Goal: Transaction & Acquisition: Purchase product/service

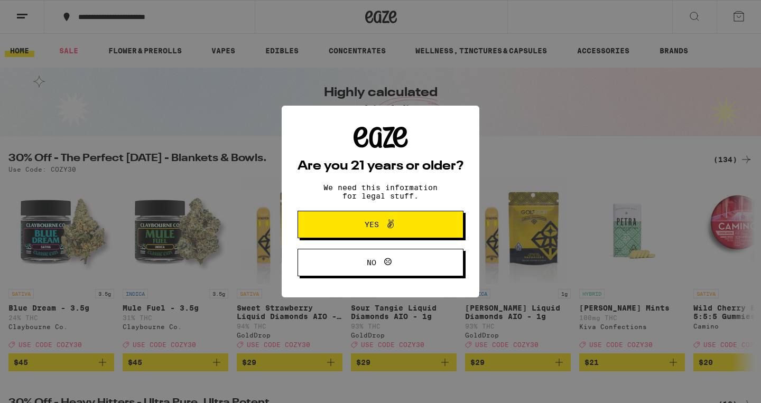
click at [426, 221] on button "Yes" at bounding box center [381, 224] width 166 height 27
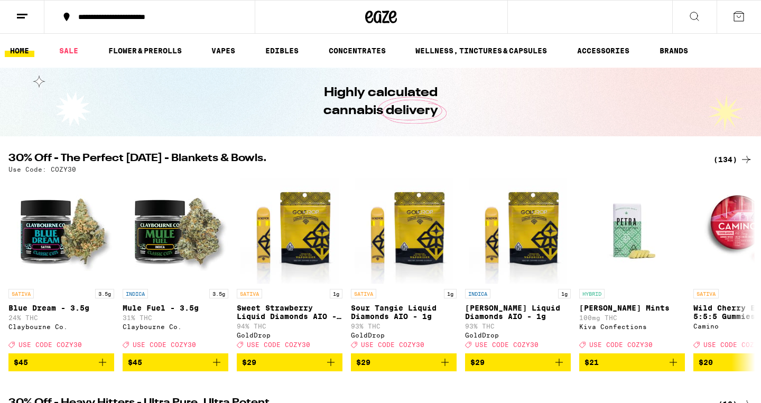
click at [29, 19] on button at bounding box center [22, 17] width 44 height 33
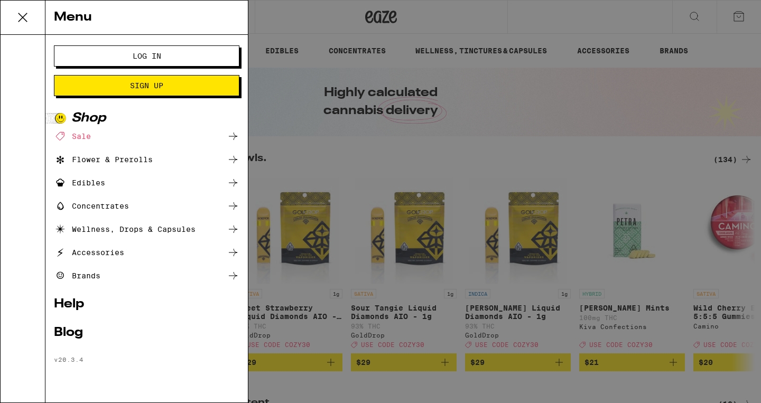
click at [132, 61] on button "Log In" at bounding box center [147, 55] width 186 height 21
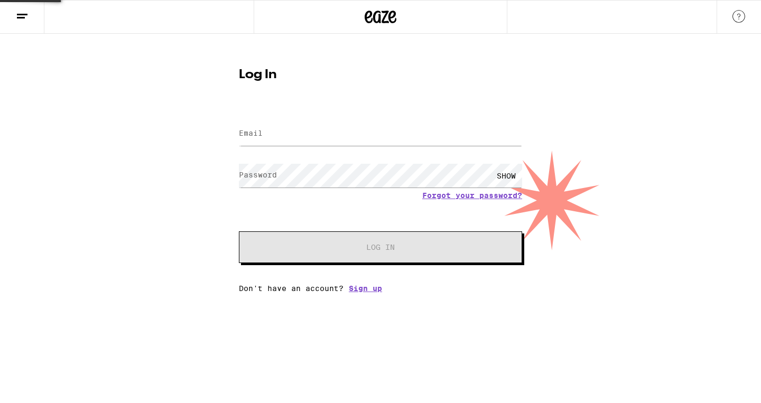
type input "[EMAIL_ADDRESS][DOMAIN_NAME]"
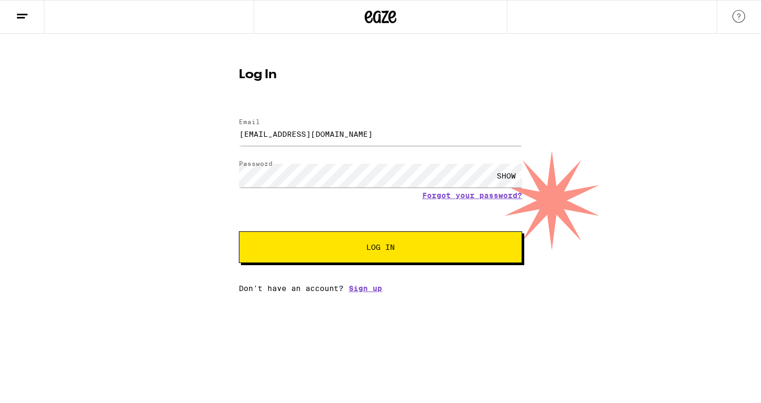
click at [372, 255] on button "Log In" at bounding box center [380, 248] width 283 height 32
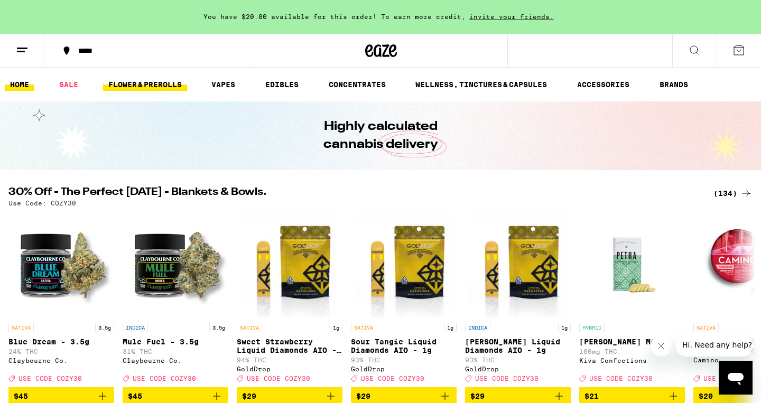
click at [137, 82] on link "FLOWER & PREROLLS" at bounding box center [145, 84] width 84 height 13
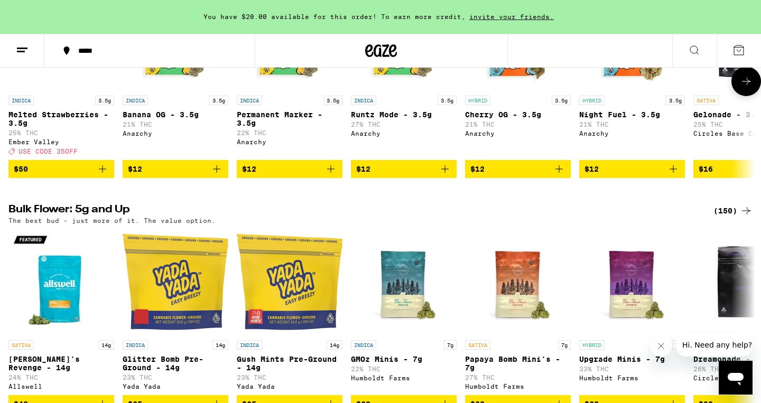
scroll to position [227, 0]
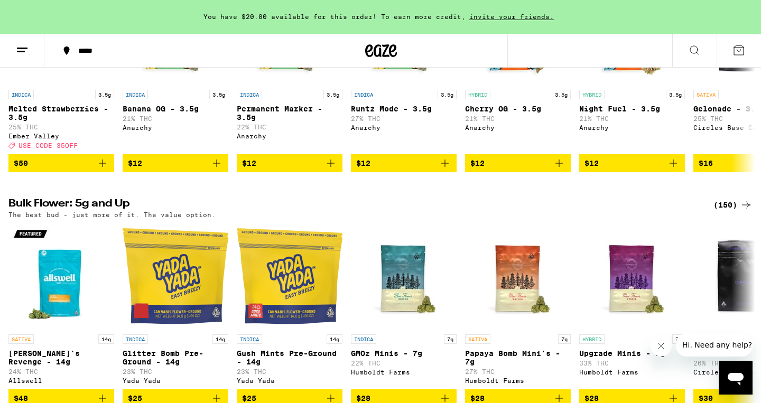
click at [737, 212] on div "(150)" at bounding box center [733, 205] width 39 height 13
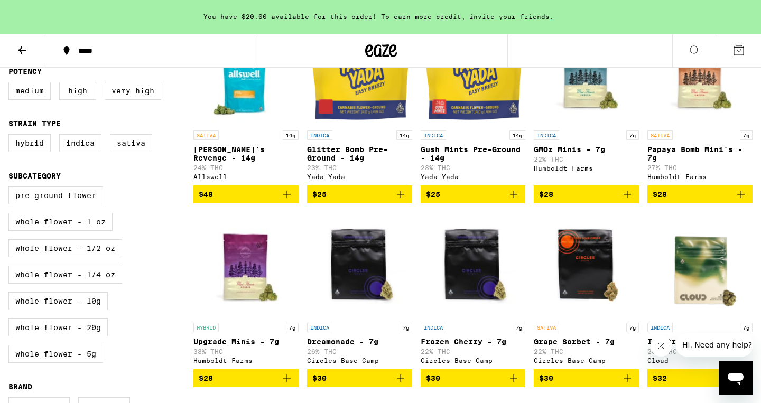
scroll to position [168, 0]
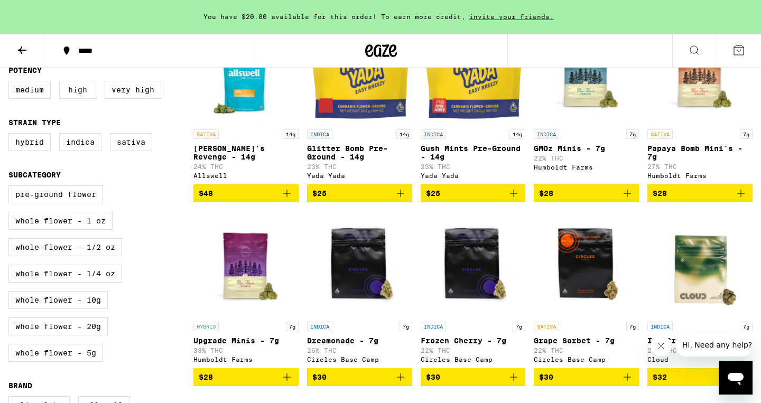
click at [81, 96] on label "High" at bounding box center [77, 90] width 37 height 18
click at [11, 83] on input "High" at bounding box center [11, 82] width 1 height 1
checkbox input "true"
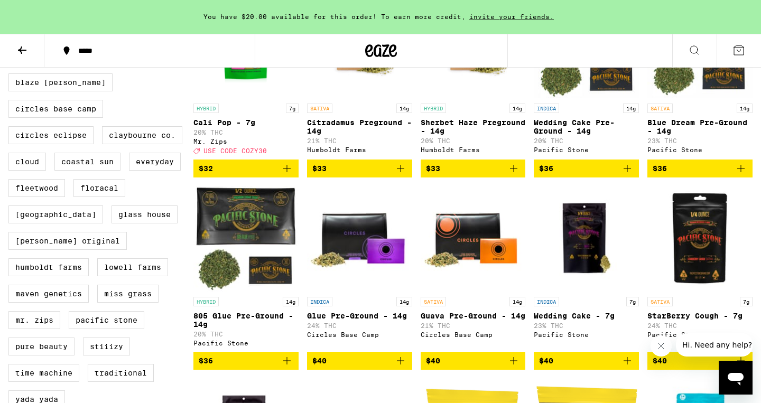
scroll to position [627, 0]
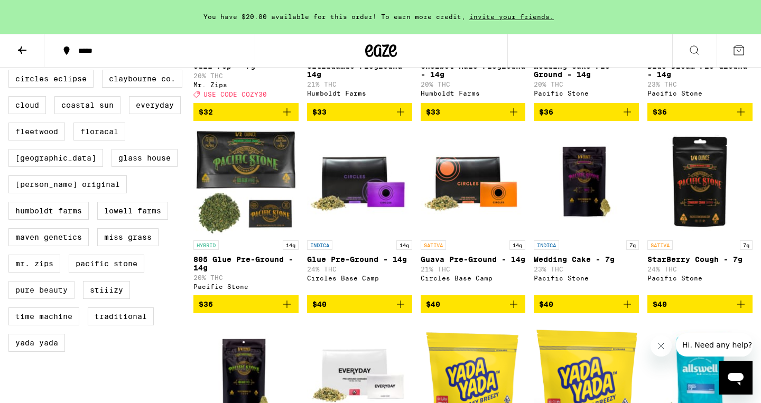
click at [55, 296] on label "Pure Beauty" at bounding box center [41, 290] width 66 height 18
checkbox input "true"
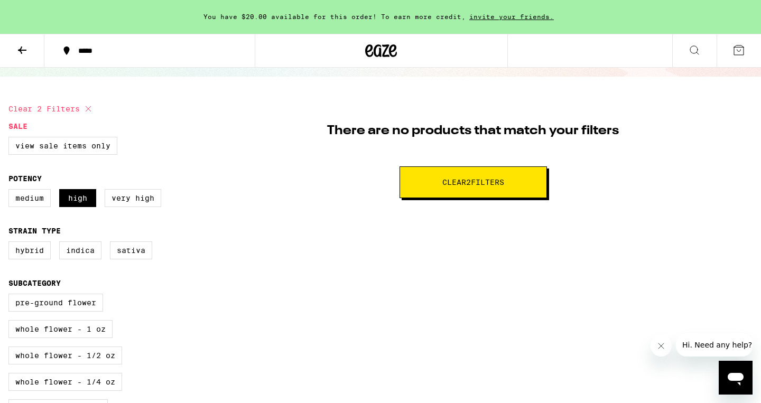
scroll to position [62, 0]
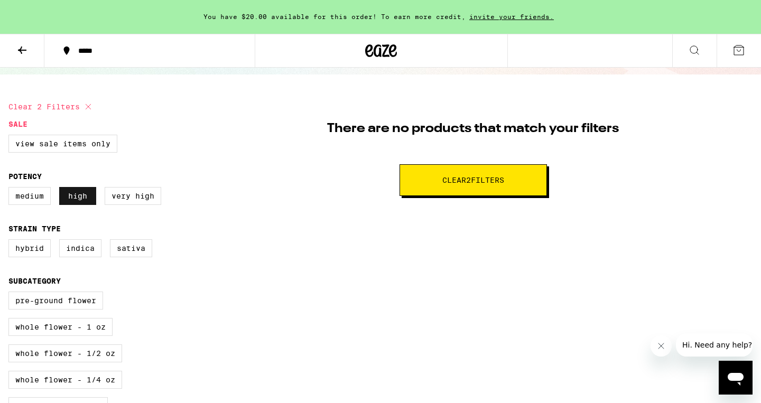
click at [80, 203] on label "High" at bounding box center [77, 196] width 37 height 18
click at [11, 189] on input "High" at bounding box center [11, 189] width 1 height 1
checkbox input "false"
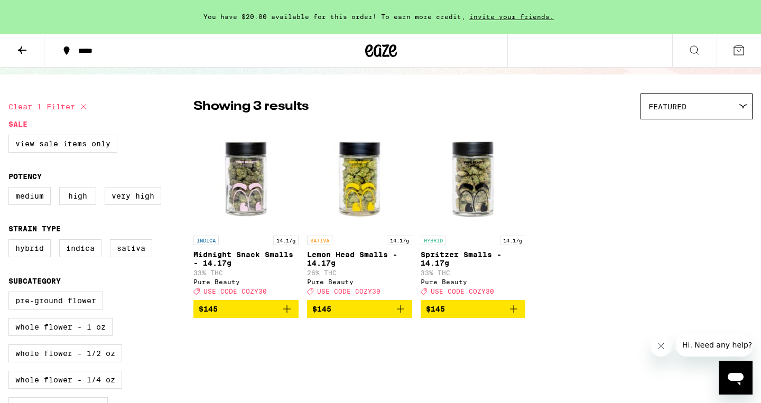
click at [492, 316] on span "$145" at bounding box center [473, 309] width 95 height 13
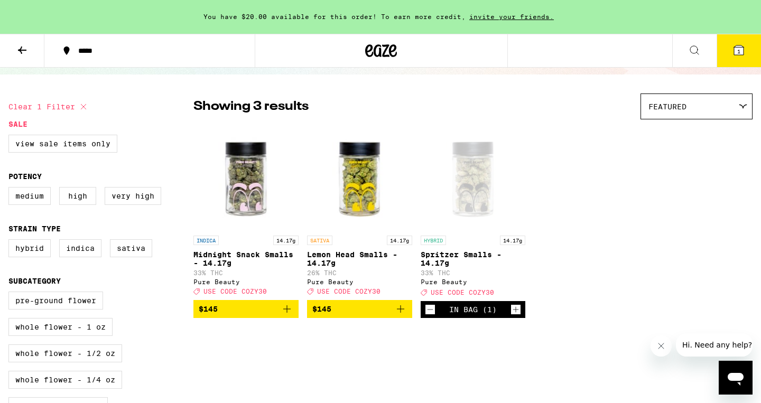
click at [728, 53] on button "1" at bounding box center [739, 50] width 44 height 33
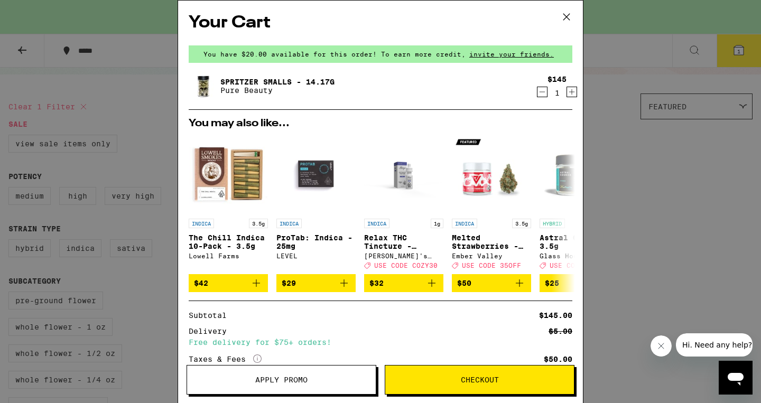
click at [472, 375] on button "Checkout" at bounding box center [480, 380] width 190 height 30
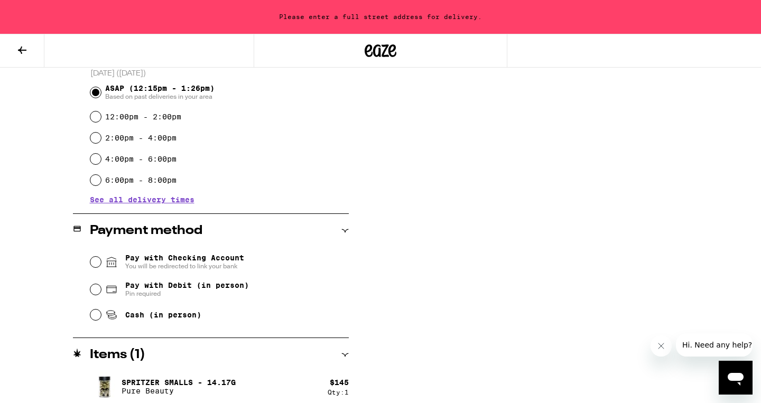
scroll to position [302, 0]
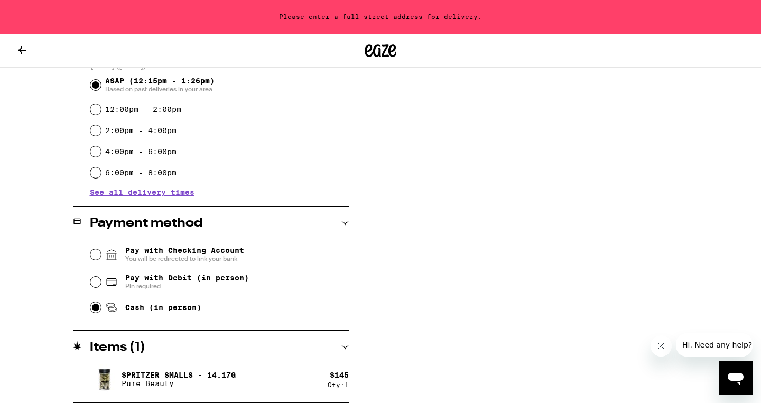
click at [91, 313] on input "Cash (in person)" at bounding box center [95, 307] width 11 height 11
radio input "true"
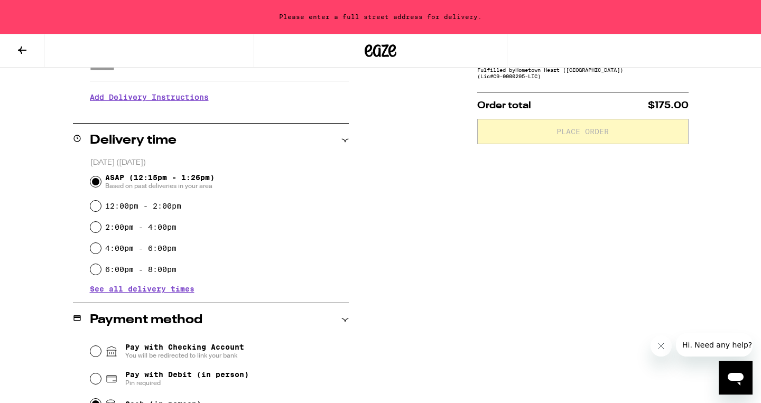
scroll to position [0, 0]
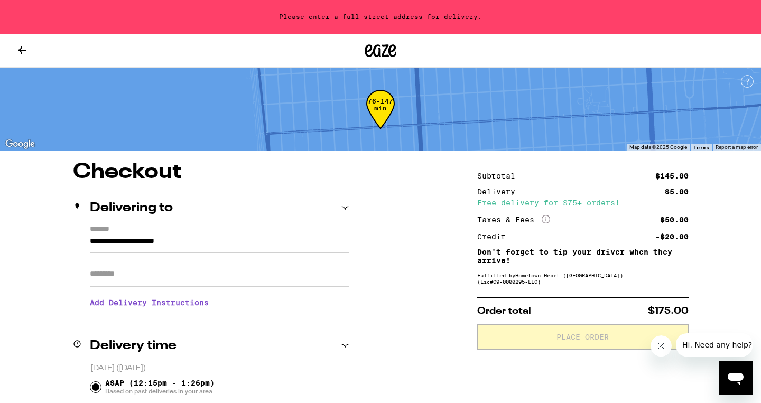
click at [324, 221] on div "Delivering to" at bounding box center [211, 208] width 276 height 34
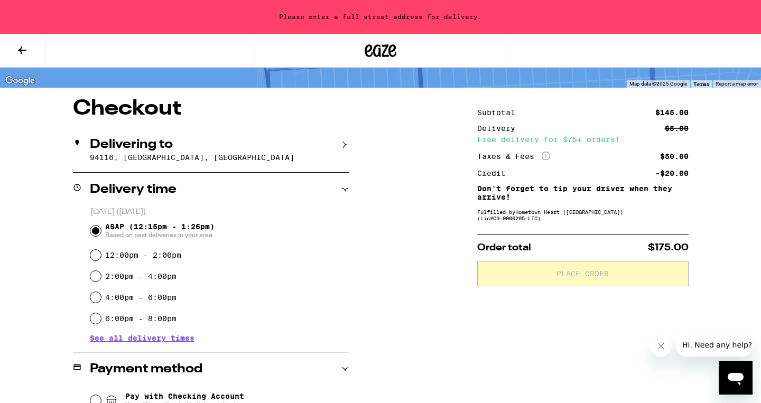
scroll to position [63, 0]
click at [344, 141] on div "Delivering to" at bounding box center [211, 145] width 276 height 13
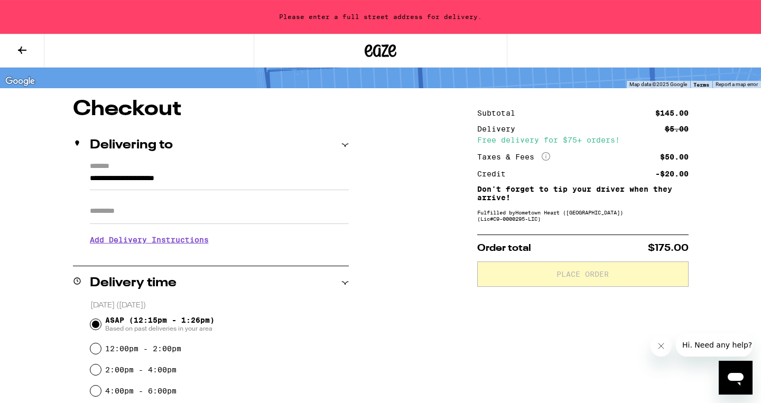
click at [146, 178] on input "**********" at bounding box center [219, 181] width 259 height 18
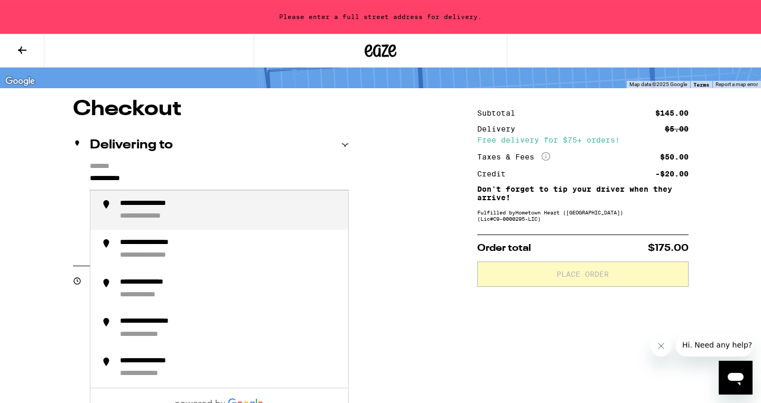
click at [154, 209] on div "**********" at bounding box center [160, 204] width 81 height 10
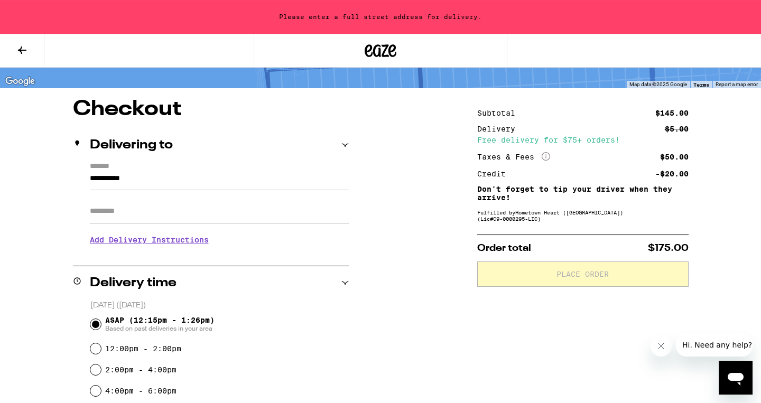
type input "**********"
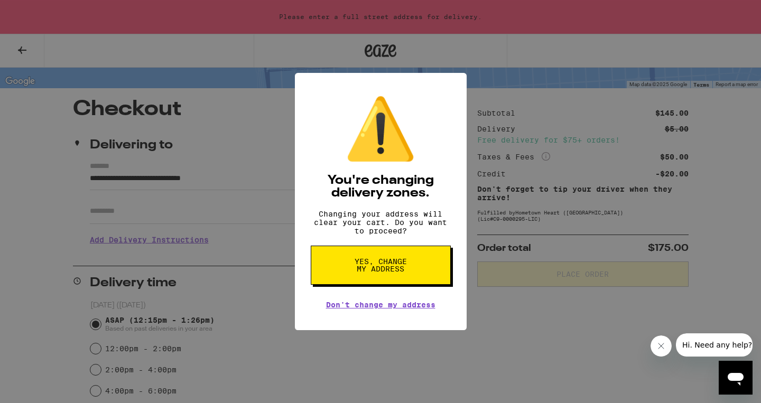
click at [376, 272] on span "Yes, change my address" at bounding box center [381, 265] width 54 height 15
radio input "false"
type input "**********"
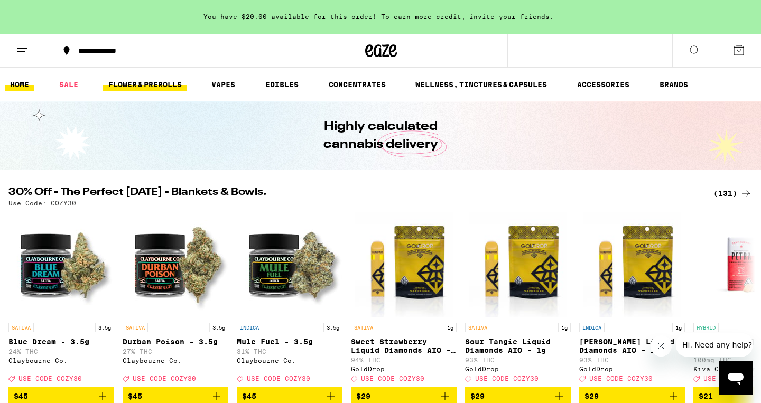
click at [127, 88] on link "FLOWER & PREROLLS" at bounding box center [145, 84] width 84 height 13
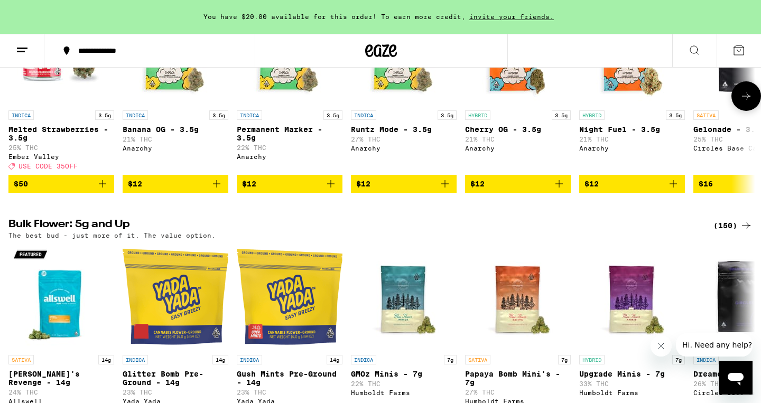
scroll to position [297, 0]
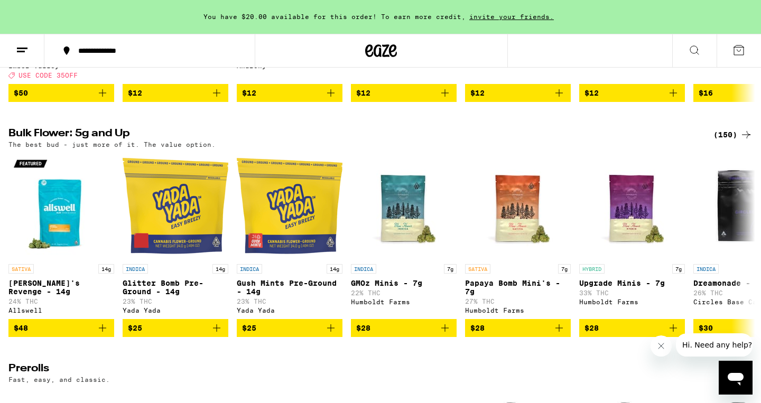
click at [737, 141] on div "(150)" at bounding box center [733, 134] width 39 height 13
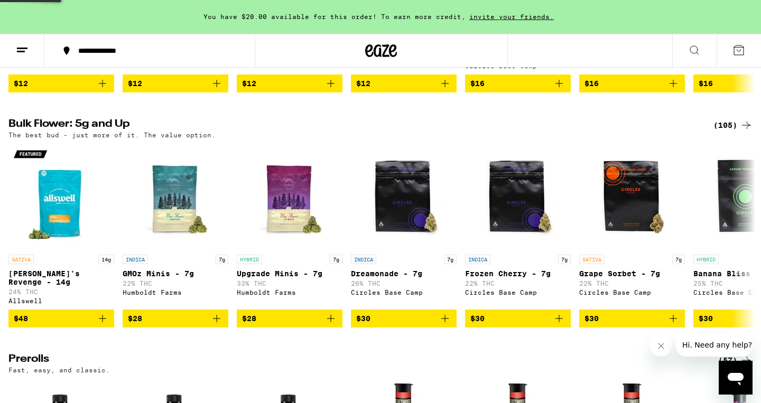
scroll to position [291, 0]
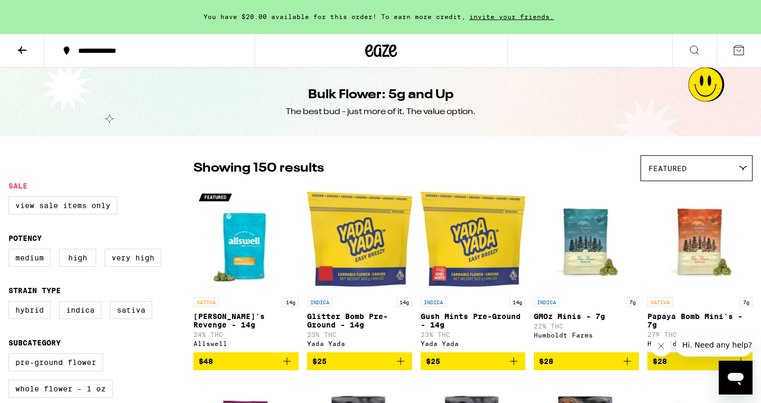
scroll to position [472, 0]
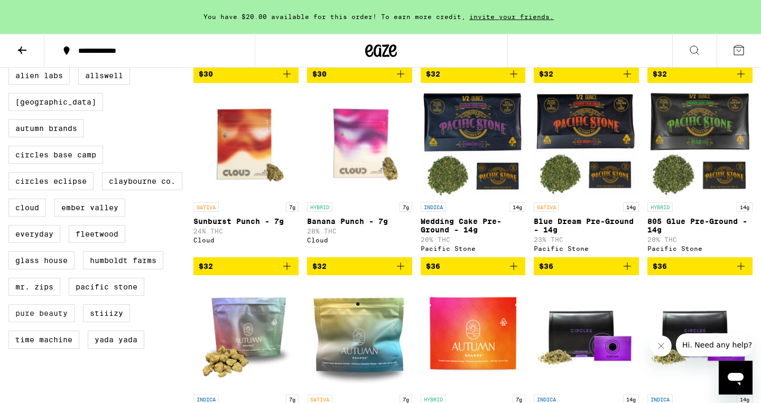
click at [35, 315] on label "Pure Beauty" at bounding box center [41, 314] width 66 height 18
click at [11, 69] on input "Pure Beauty" at bounding box center [11, 68] width 1 height 1
checkbox input "true"
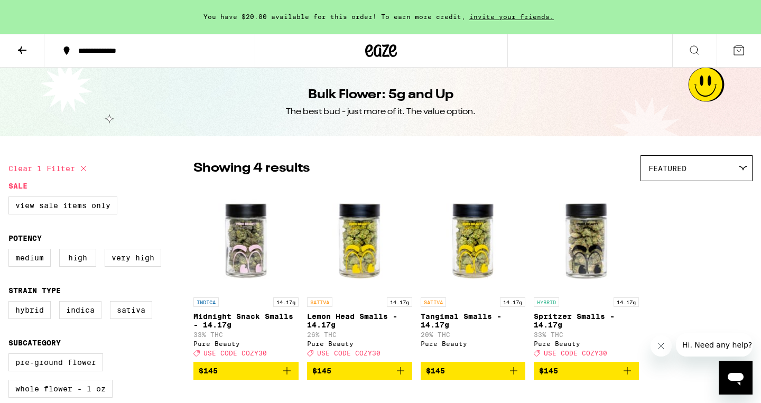
click at [601, 378] on span "$145" at bounding box center [586, 371] width 95 height 13
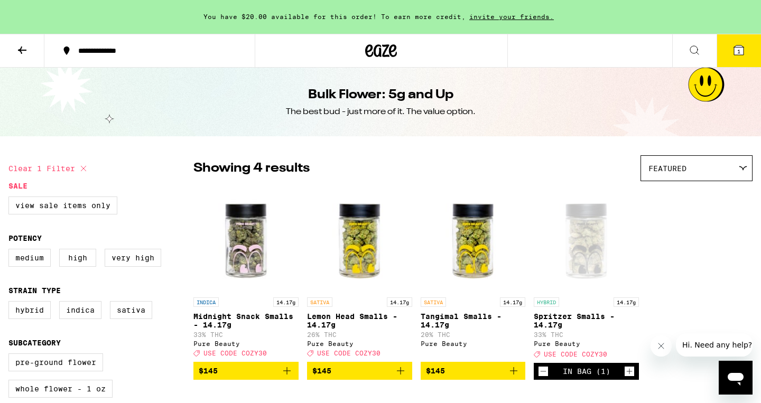
click at [741, 53] on icon at bounding box center [740, 50] width 10 height 10
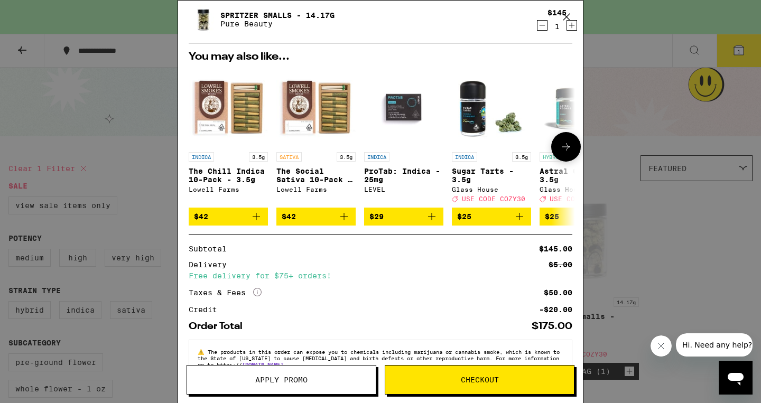
scroll to position [66, 0]
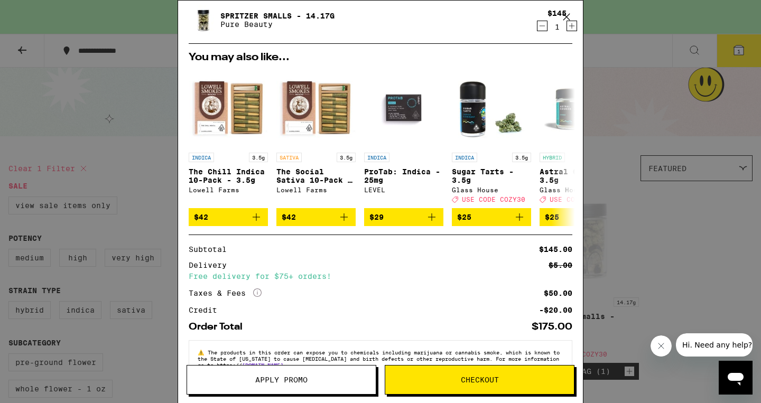
click at [287, 381] on span "Apply Promo" at bounding box center [281, 380] width 52 height 7
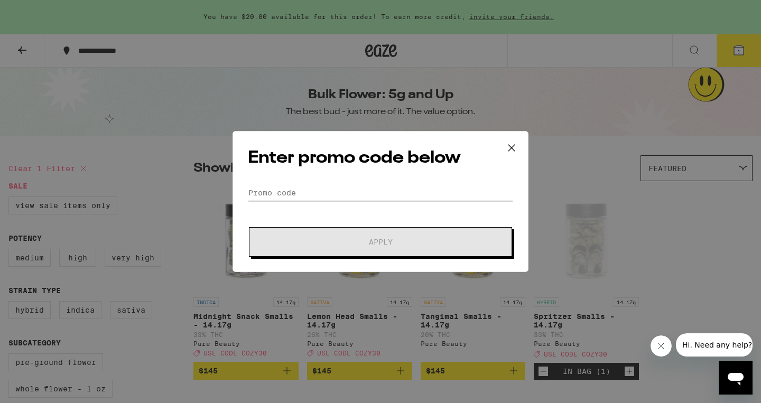
click at [274, 190] on input "Promo Code" at bounding box center [380, 193] width 265 height 16
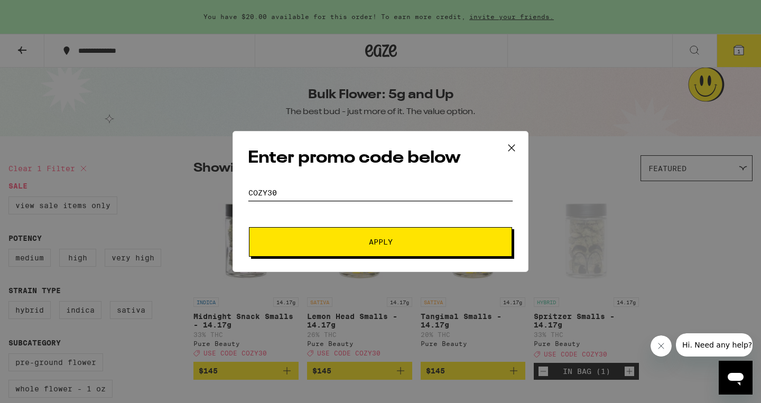
type input "cozy30"
click at [336, 244] on span "Apply" at bounding box center [381, 241] width 190 height 7
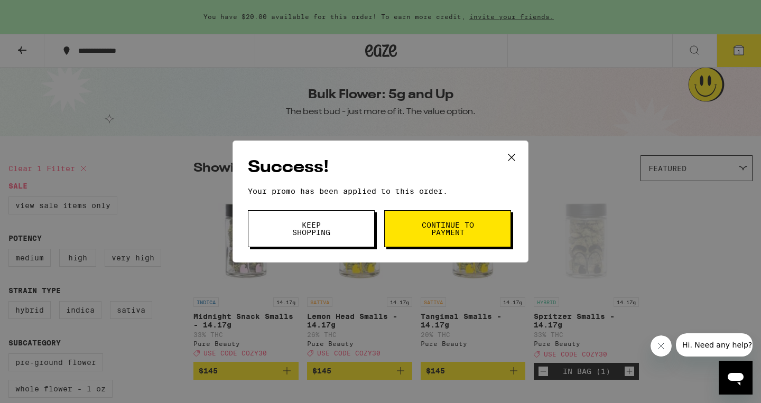
click at [429, 229] on span "Continue to payment" at bounding box center [448, 229] width 54 height 15
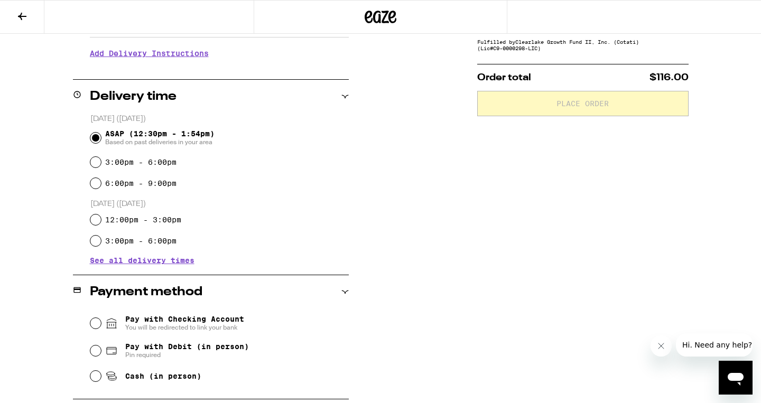
scroll to position [284, 0]
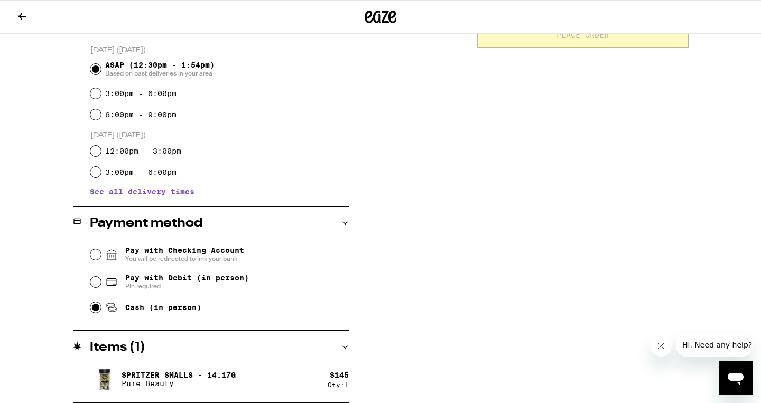
click at [96, 311] on input "Cash (in person)" at bounding box center [95, 307] width 11 height 11
radio input "true"
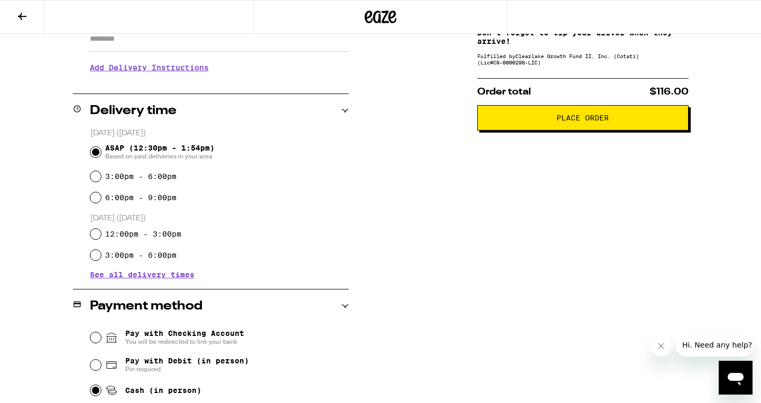
scroll to position [185, 0]
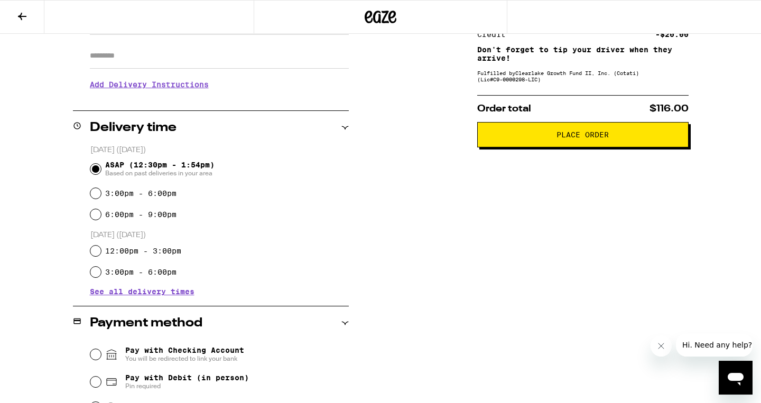
click at [593, 139] on span "Place Order" at bounding box center [583, 134] width 52 height 7
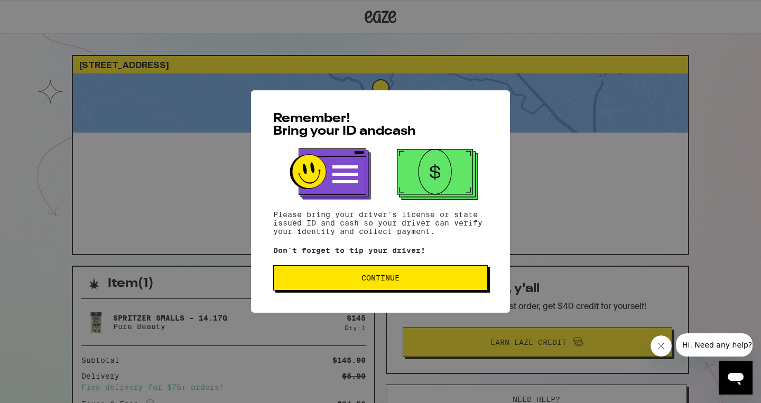
click at [383, 278] on span "Continue" at bounding box center [381, 277] width 38 height 7
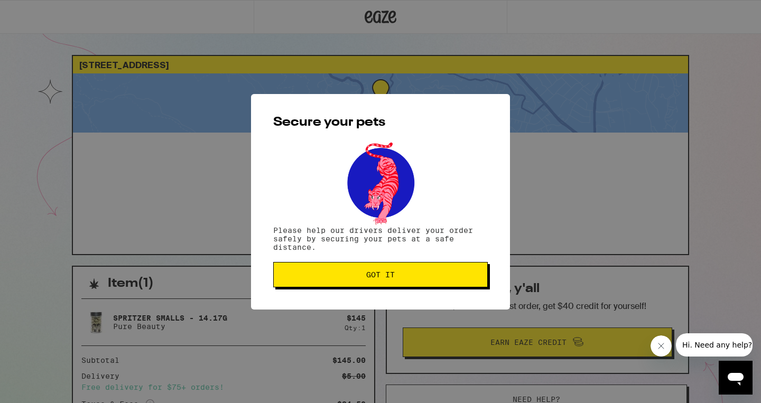
click at [355, 286] on button "Got it" at bounding box center [380, 274] width 215 height 25
